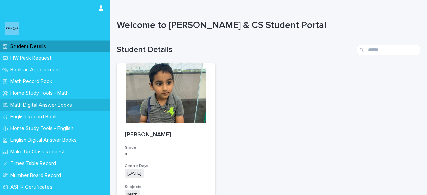
click at [30, 108] on p "Math Digital Answer Books" at bounding box center [43, 105] width 70 height 6
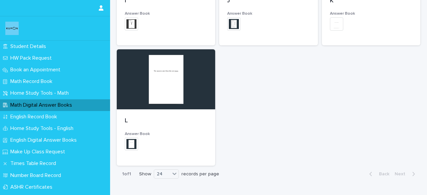
scroll to position [530, 0]
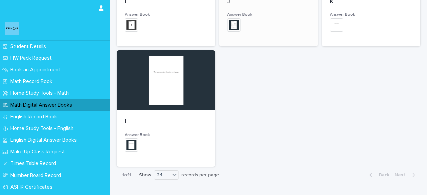
click at [237, 30] on img at bounding box center [233, 24] width 13 height 13
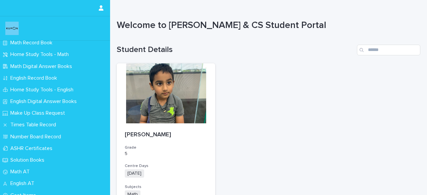
scroll to position [45, 0]
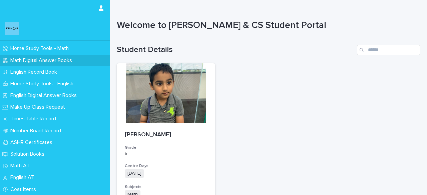
click at [42, 55] on div "Math Digital Answer Books" at bounding box center [55, 61] width 110 height 12
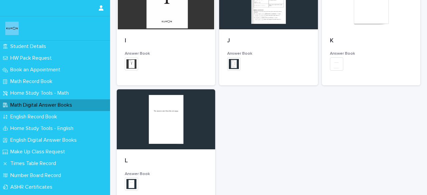
scroll to position [505, 0]
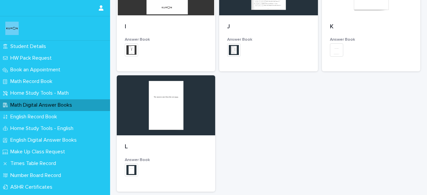
click at [229, 45] on img at bounding box center [233, 49] width 13 height 13
